Goal: Complete application form

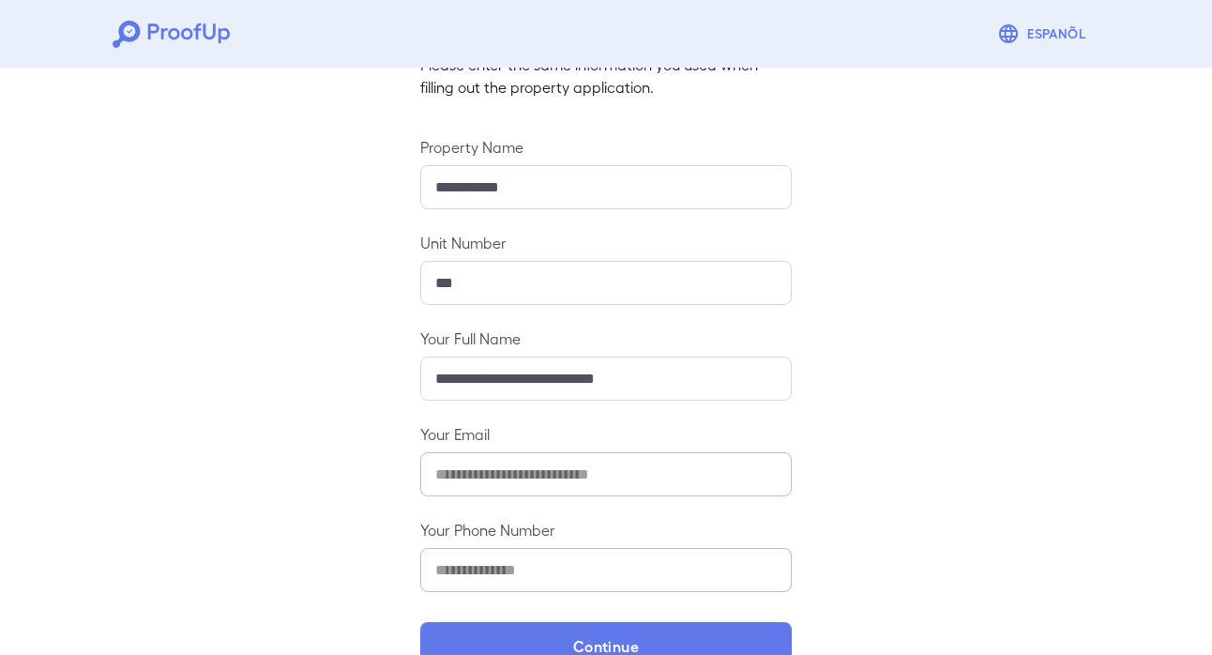
scroll to position [195, 0]
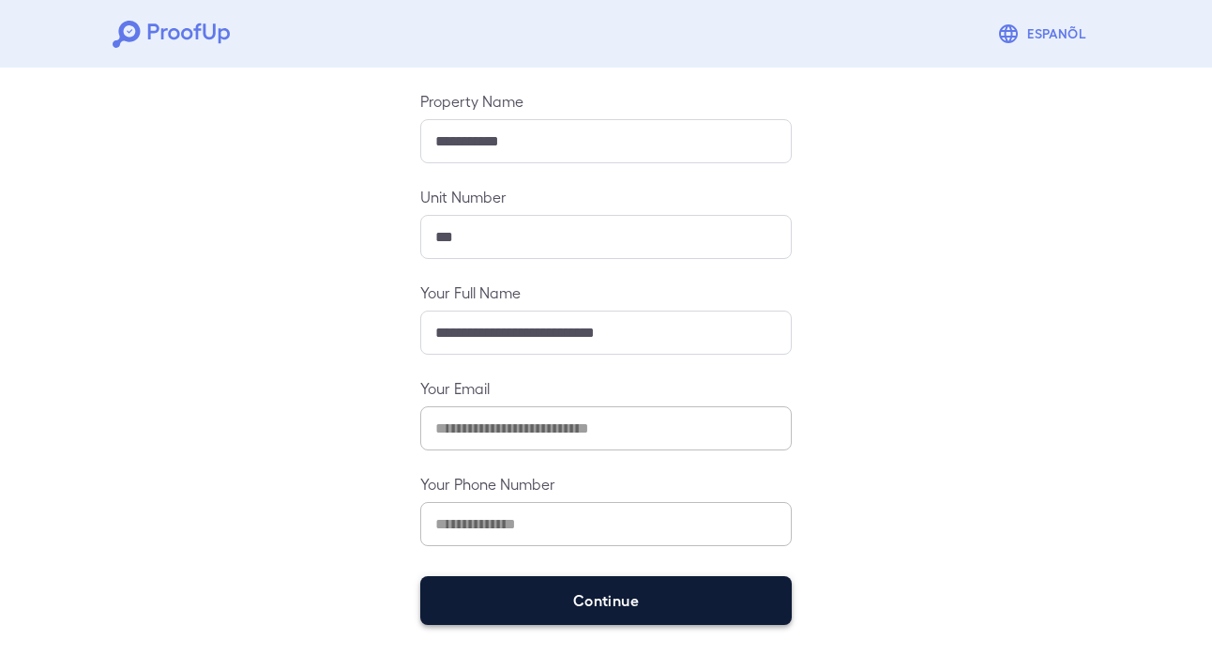
click at [623, 608] on button "Continue" at bounding box center [605, 600] width 371 height 49
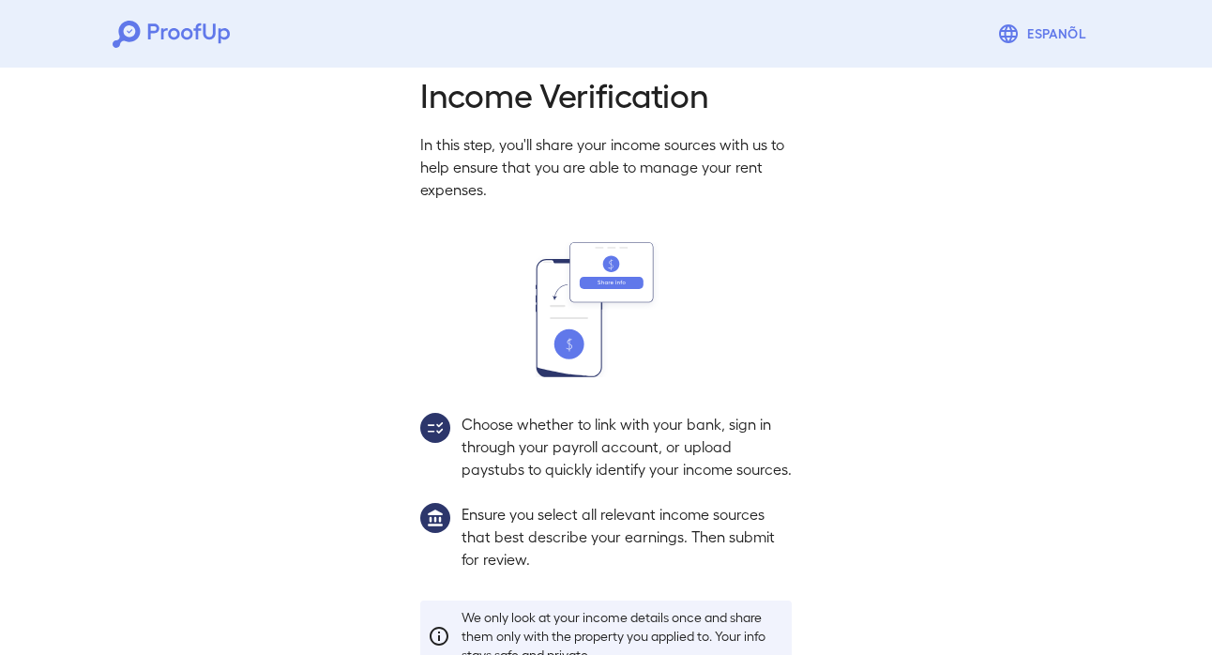
scroll to position [168, 0]
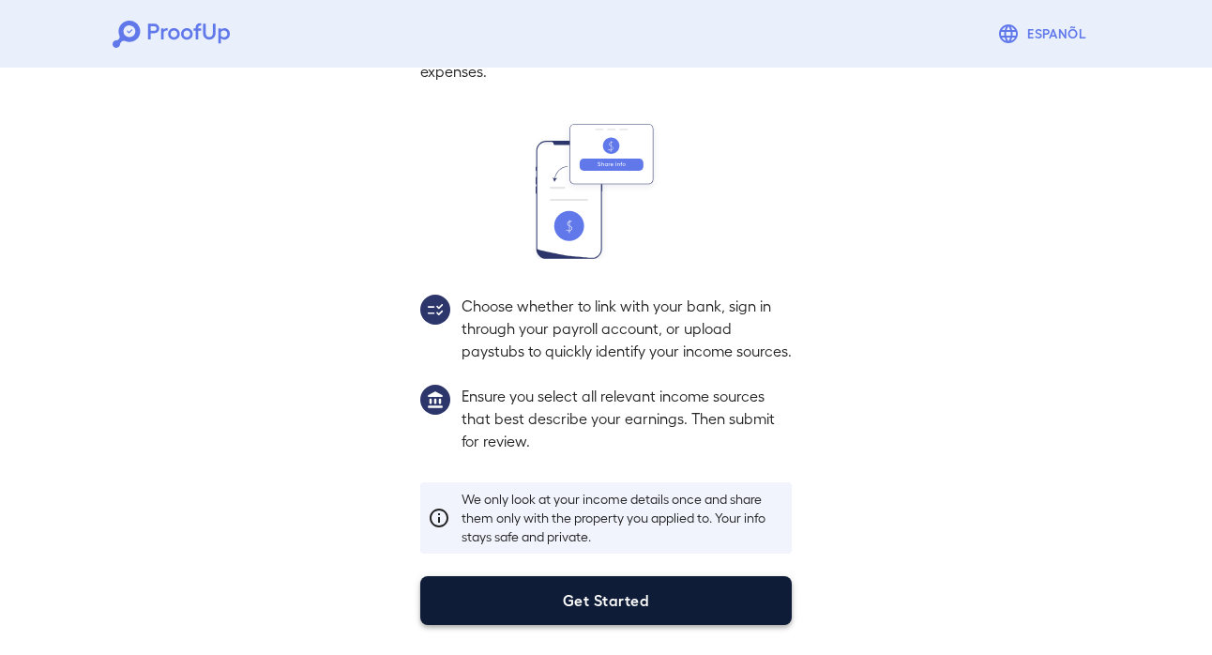
click at [688, 589] on button "Get Started" at bounding box center [605, 600] width 371 height 49
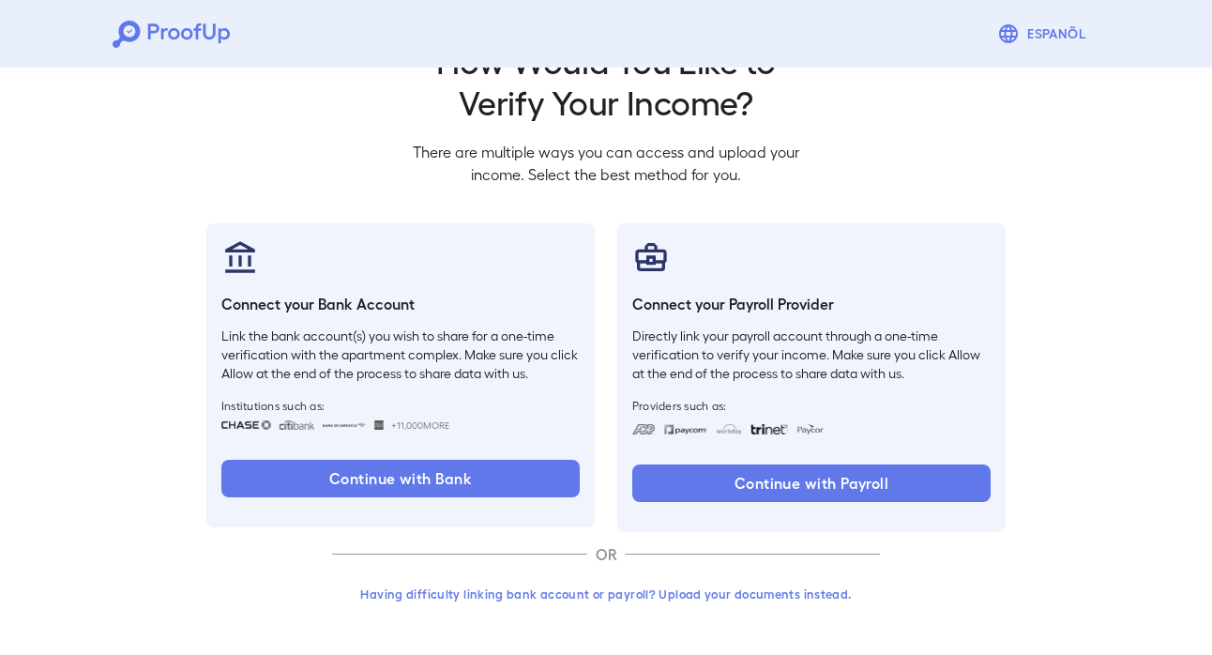
click at [700, 585] on button "Having difficulty linking bank account or payroll? Upload your documents instea…" at bounding box center [606, 594] width 548 height 34
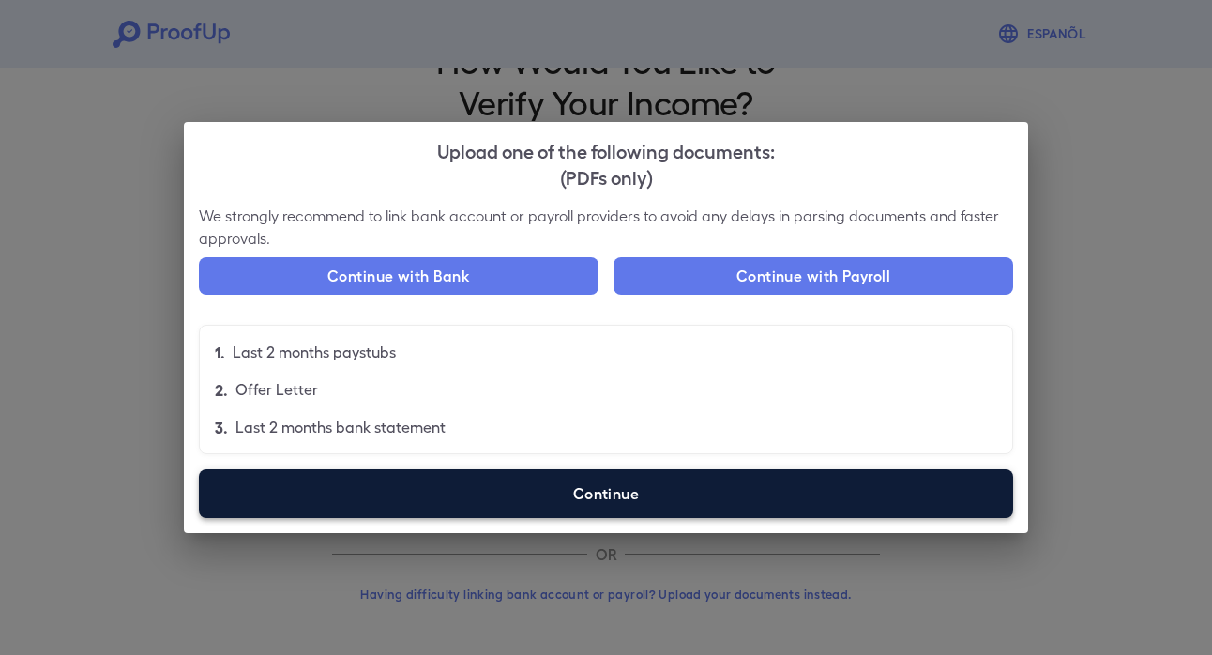
click at [559, 495] on label "Continue" at bounding box center [606, 493] width 814 height 49
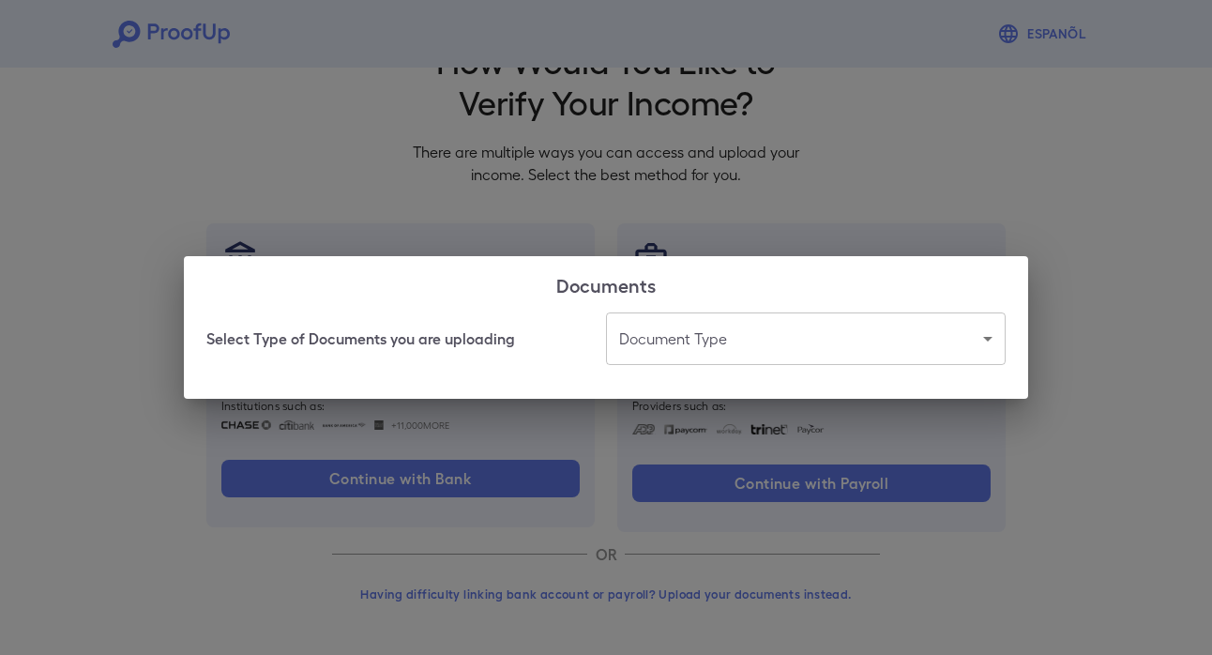
click at [646, 351] on body "Espanõl Go back How Would You Like to Verify Your Income? There are multiple wa…" at bounding box center [606, 296] width 1212 height 717
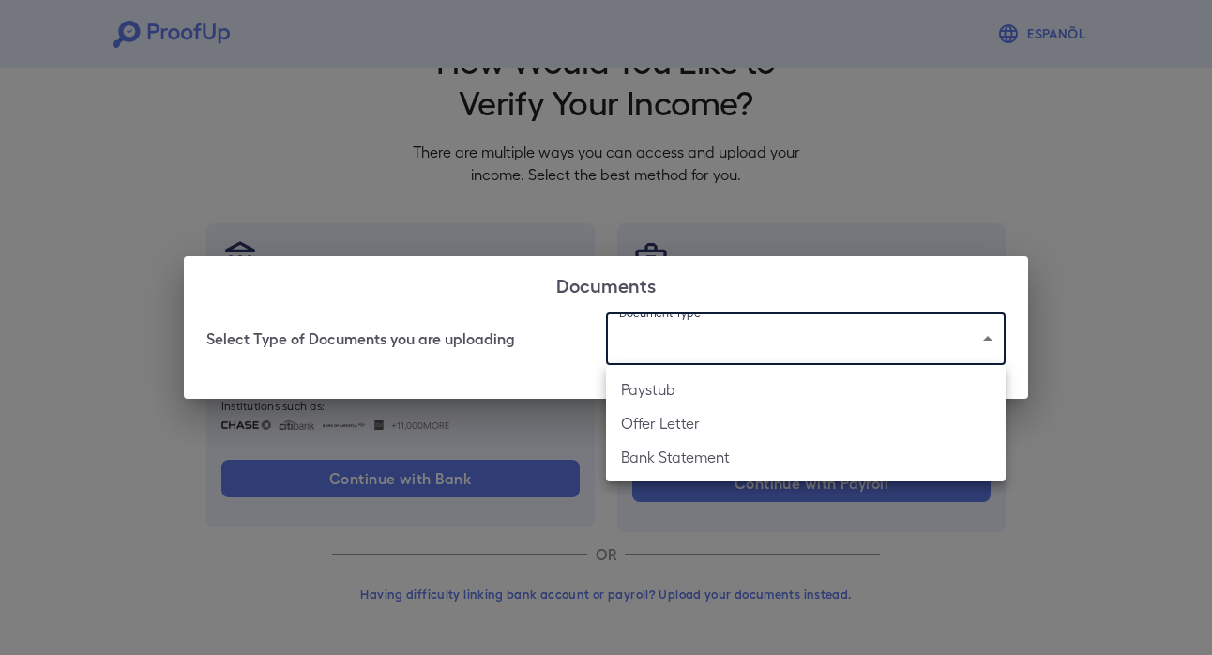
click at [648, 386] on li "Paystub" at bounding box center [806, 389] width 400 height 34
type input "*******"
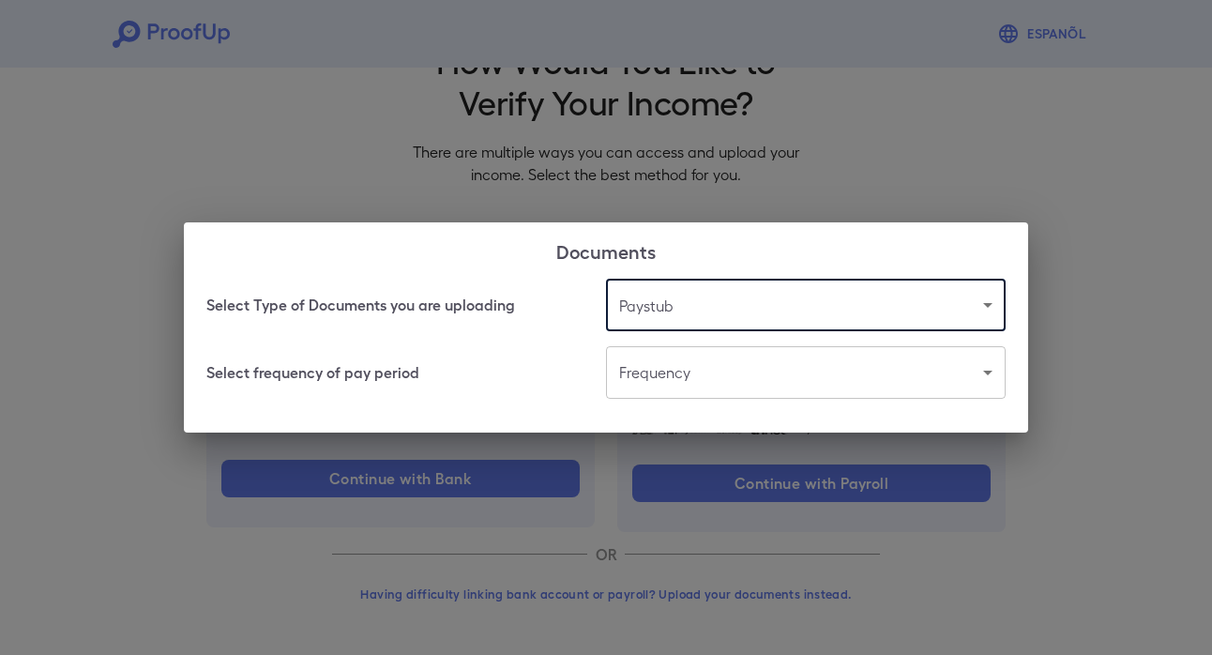
click at [648, 386] on body "Espanõl Go back How Would You Like to Verify Your Income? There are multiple wa…" at bounding box center [606, 296] width 1212 height 717
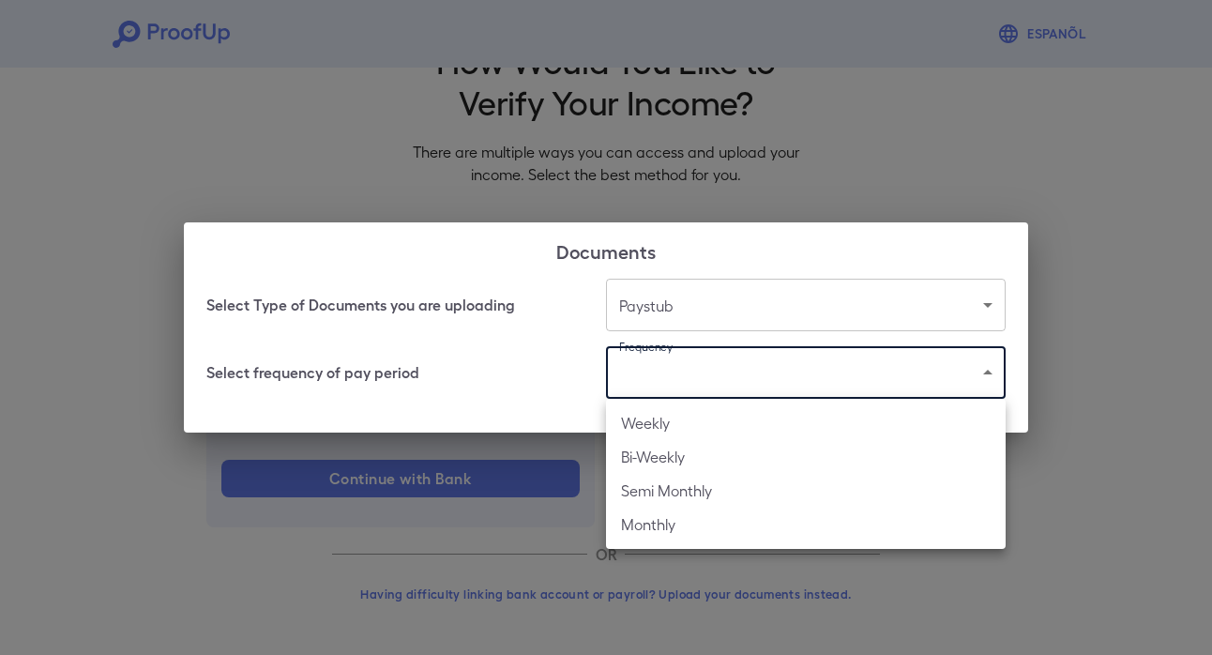
click at [715, 421] on li "Weekly" at bounding box center [806, 423] width 400 height 34
type input "******"
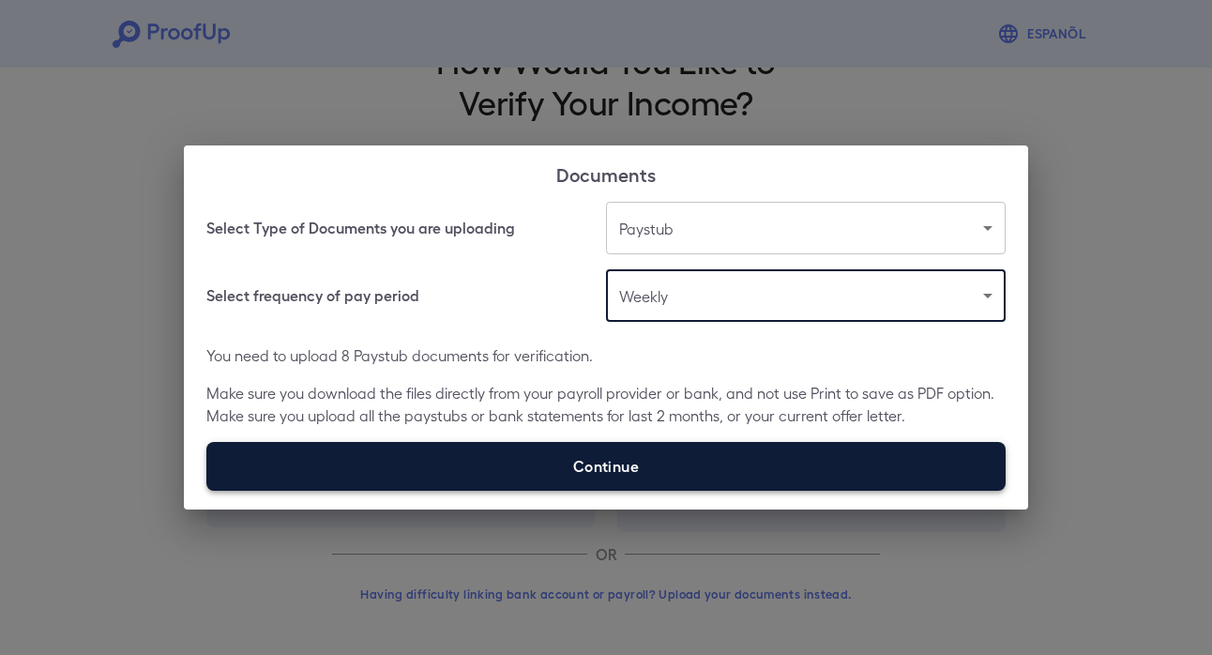
click at [690, 482] on label "Continue" at bounding box center [605, 466] width 799 height 49
click at [207, 490] on input "Continue" at bounding box center [206, 490] width 1 height 1
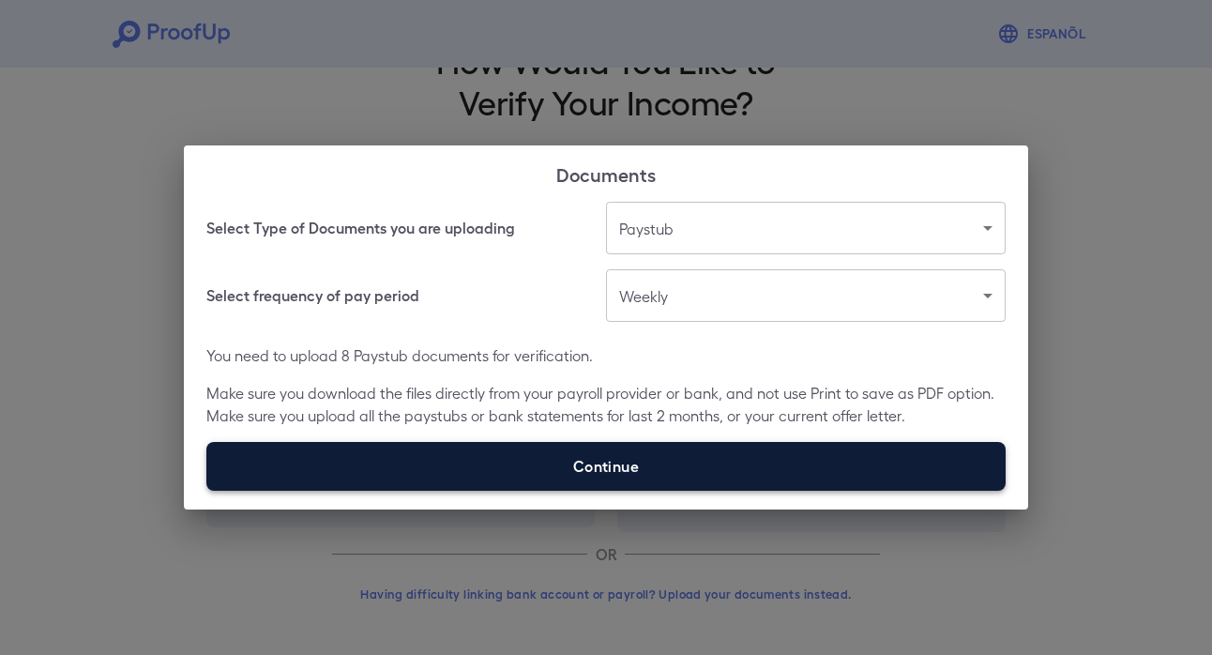
type input "**********"
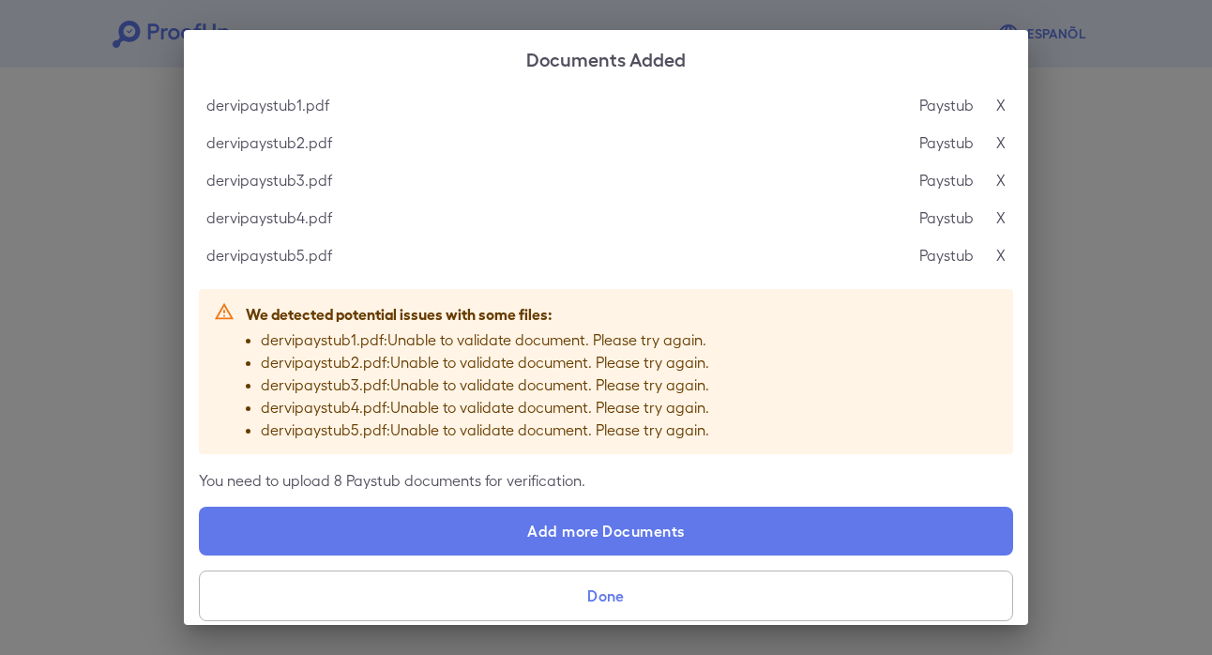
click at [1000, 109] on p "X" at bounding box center [1000, 105] width 9 height 23
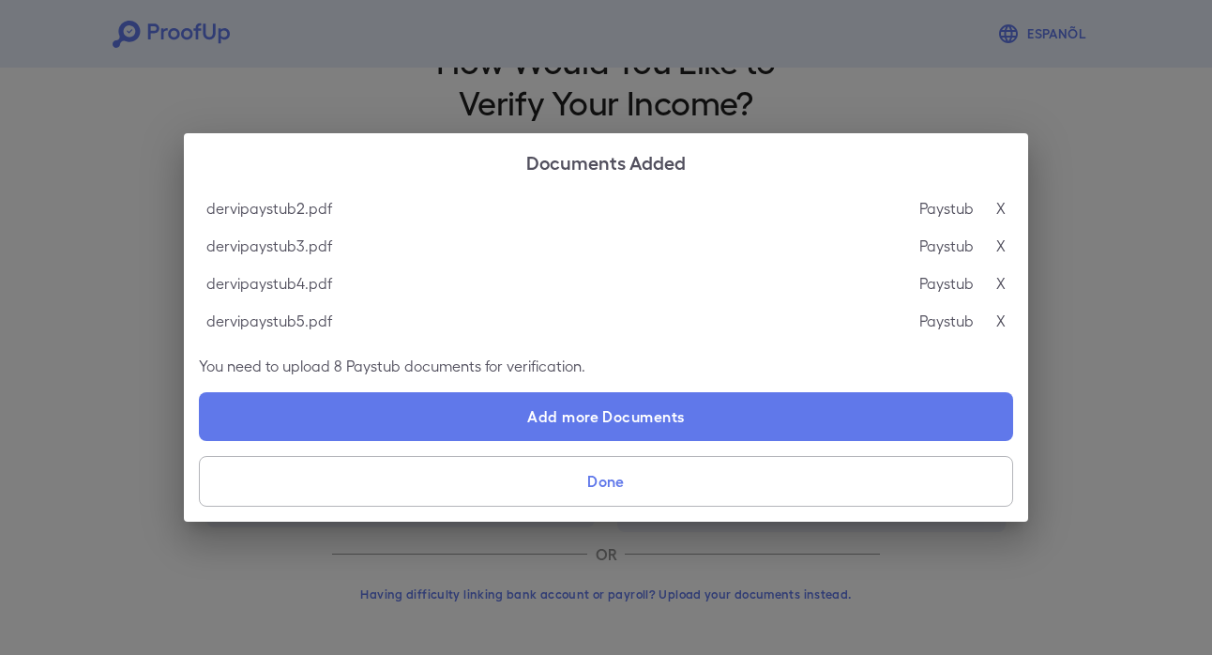
click at [1000, 109] on div "Documents Added dervipaystub2.pdf Paystub X dervipaystub3.pdf Paystub X dervipa…" at bounding box center [606, 327] width 1212 height 655
